Goal: Task Accomplishment & Management: Use online tool/utility

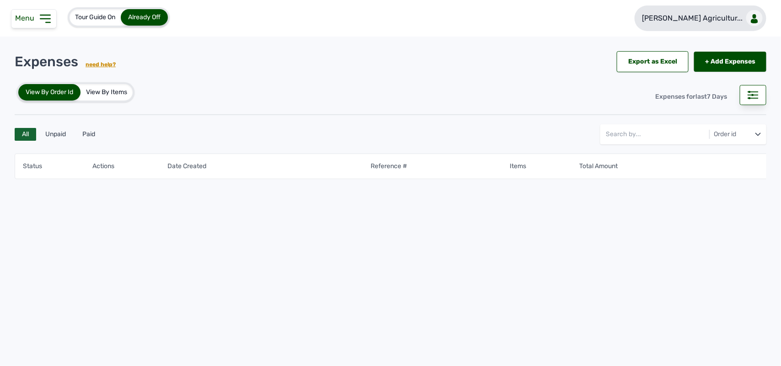
click at [723, 22] on p "Rena Agricultur..." at bounding box center [692, 18] width 101 height 11
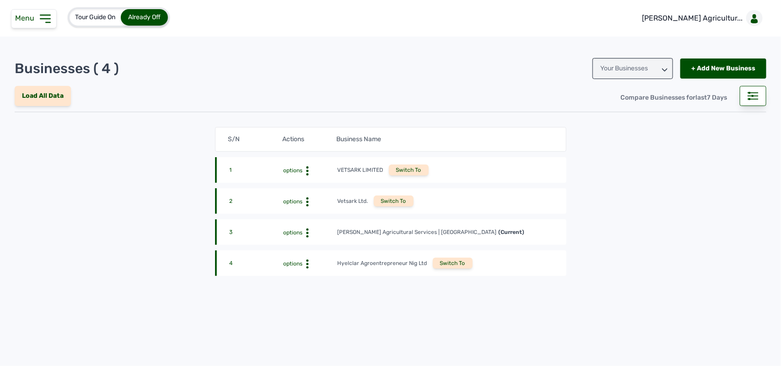
click at [448, 259] on div "Switch To" at bounding box center [453, 263] width 40 height 11
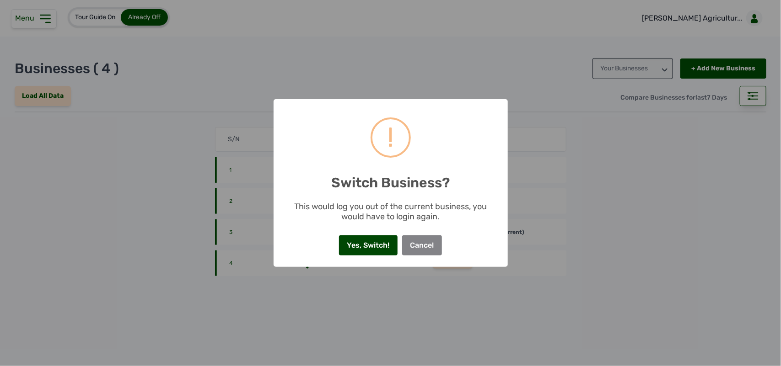
click at [371, 241] on button "Yes, Switch!" at bounding box center [368, 246] width 59 height 20
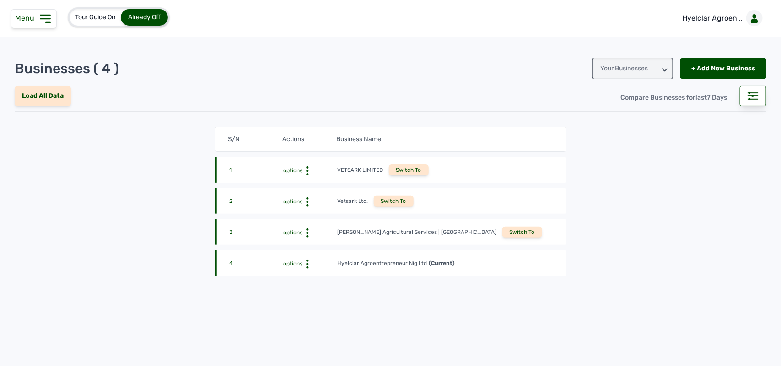
click at [38, 17] on icon at bounding box center [45, 18] width 15 height 15
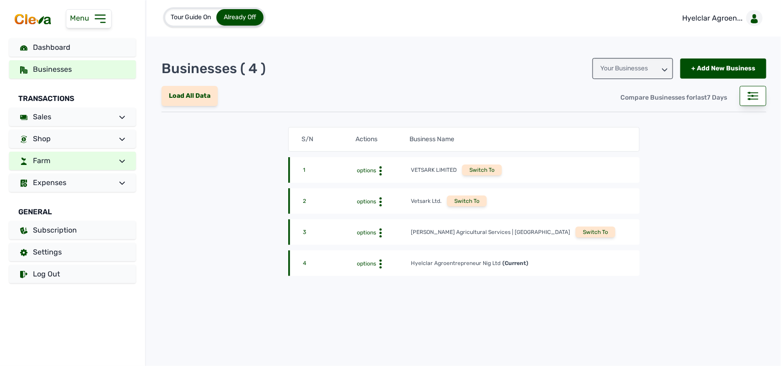
click at [53, 162] on link "Farm" at bounding box center [72, 161] width 127 height 18
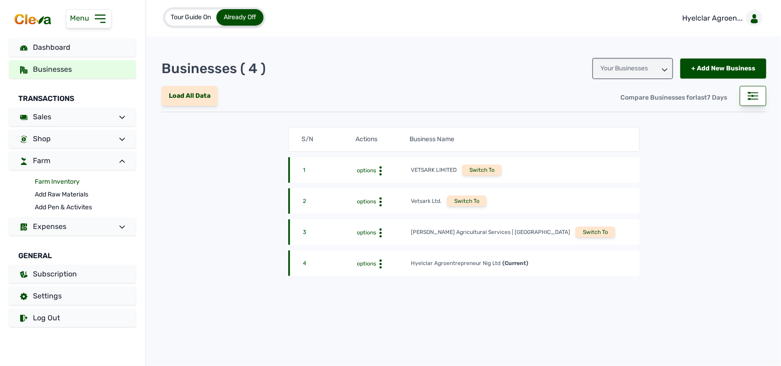
click at [55, 180] on link "Farm Inventory" at bounding box center [85, 182] width 101 height 13
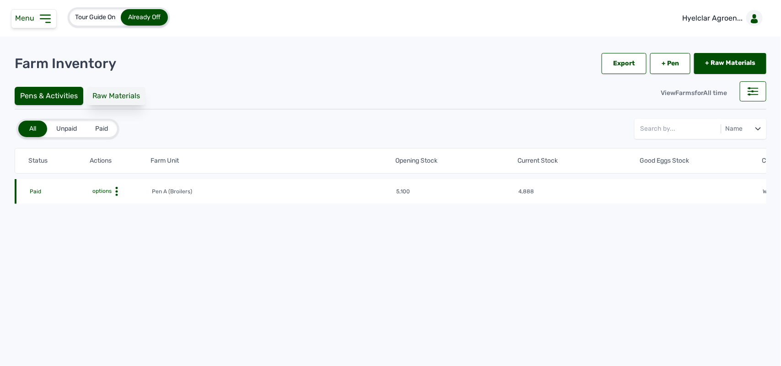
click at [119, 99] on div "Raw Materials" at bounding box center [116, 96] width 59 height 18
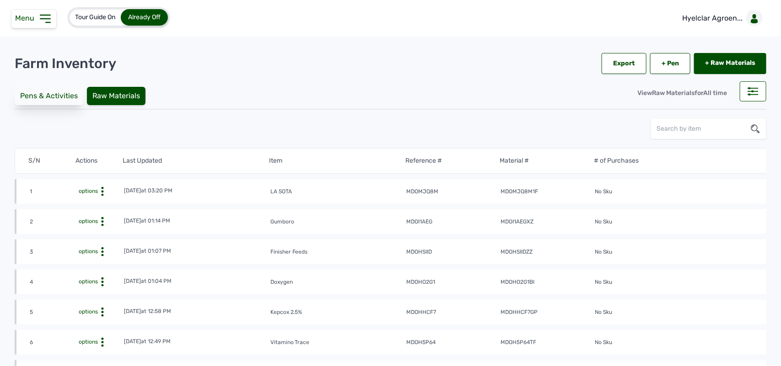
click at [61, 91] on div "Pens & Activities" at bounding box center [49, 96] width 69 height 18
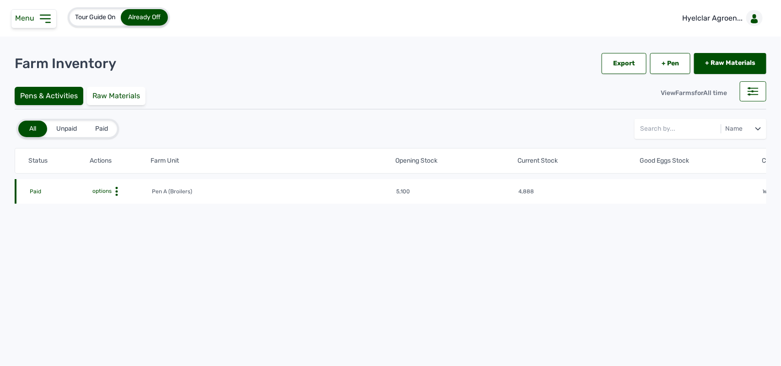
click at [43, 17] on icon at bounding box center [45, 18] width 15 height 15
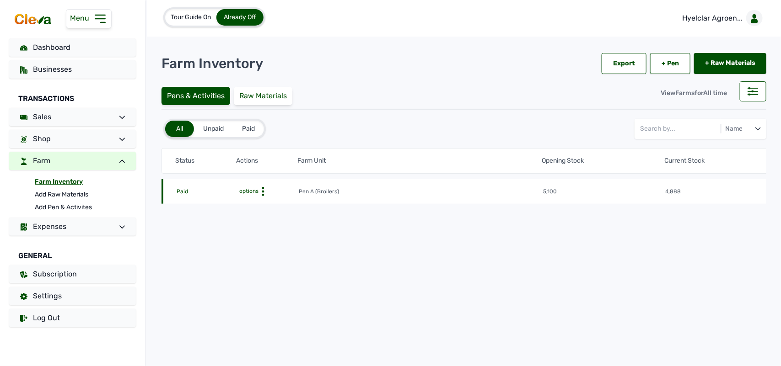
click at [106, 164] on link "Farm" at bounding box center [72, 161] width 127 height 18
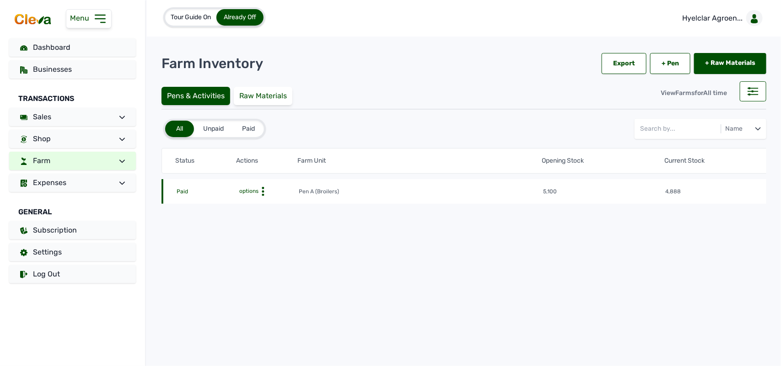
click at [89, 163] on link "Farm" at bounding box center [72, 161] width 127 height 18
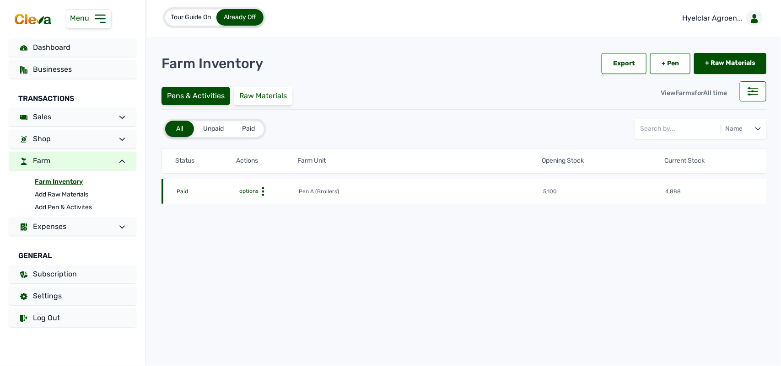
click at [60, 181] on link "Farm Inventory" at bounding box center [85, 182] width 101 height 13
click at [260, 188] on icon at bounding box center [262, 191] width 9 height 9
click at [262, 202] on div "Farm Activities" at bounding box center [264, 205] width 65 height 11
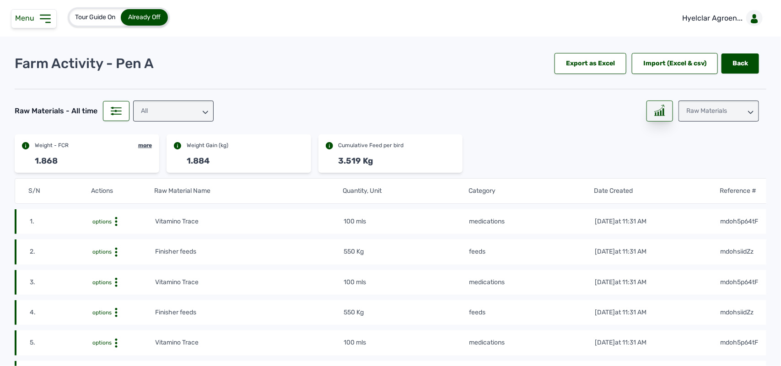
click at [654, 111] on icon at bounding box center [658, 108] width 9 height 6
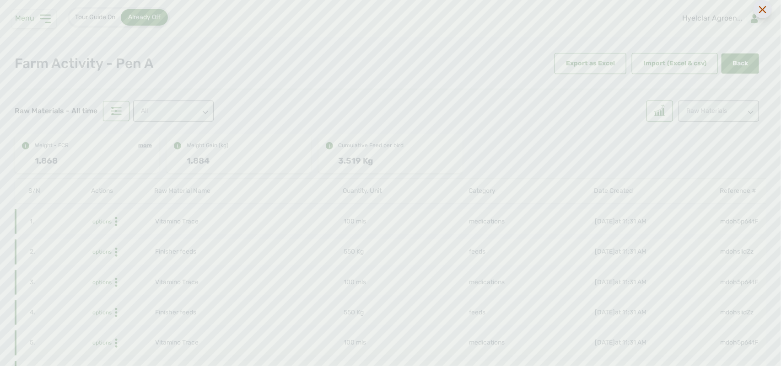
click at [759, 11] on icon at bounding box center [762, 9] width 7 height 7
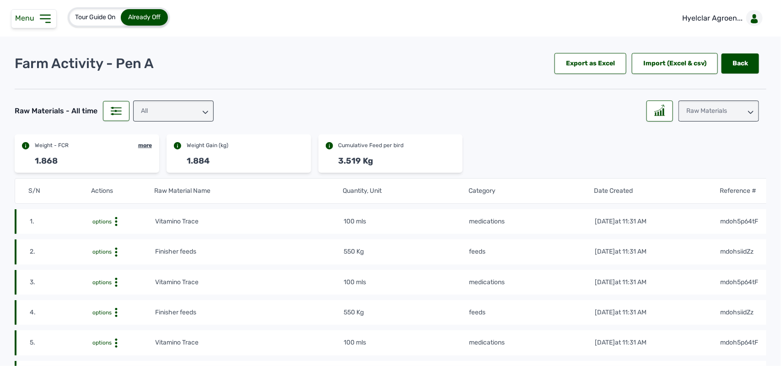
click at [719, 105] on div "Raw Materials" at bounding box center [718, 111] width 80 height 21
click at [705, 165] on div "Losses" at bounding box center [718, 168] width 80 height 16
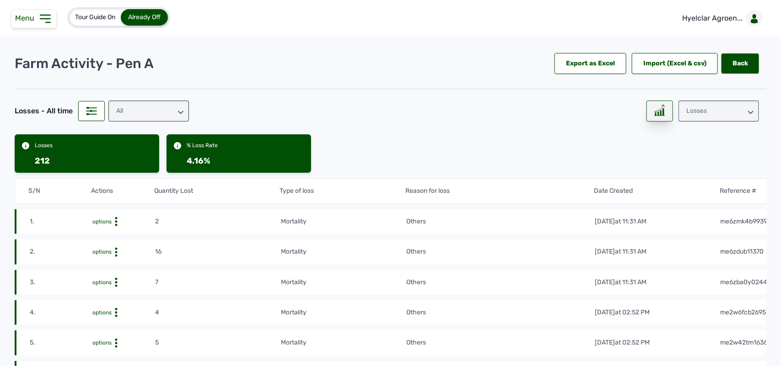
click at [653, 117] on div at bounding box center [659, 111] width 27 height 21
